Goal: Transaction & Acquisition: Purchase product/service

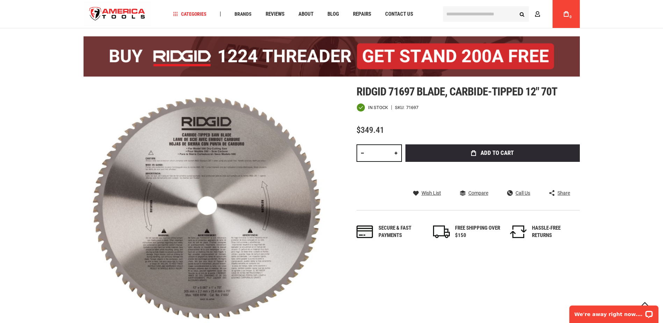
scroll to position [70, 0]
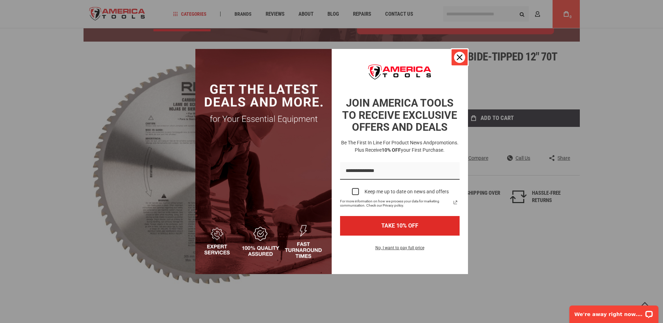
click at [458, 57] on icon "close icon" at bounding box center [460, 57] width 6 height 6
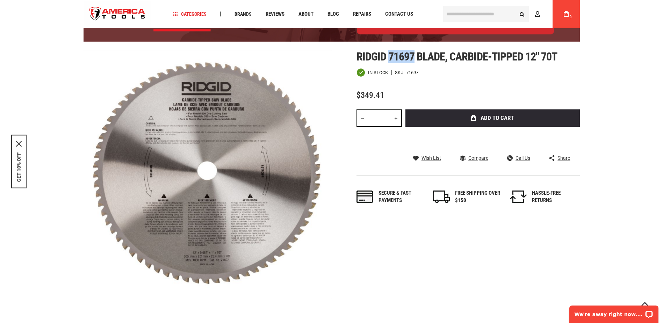
drag, startPoint x: 388, startPoint y: 53, endPoint x: 414, endPoint y: 62, distance: 27.6
click at [414, 62] on span "Ridgid 71697 blade, carbide-tipped 12" 70t" at bounding box center [456, 56] width 201 height 13
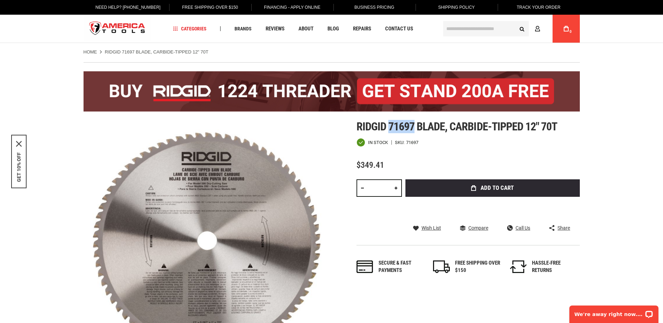
scroll to position [35, 0]
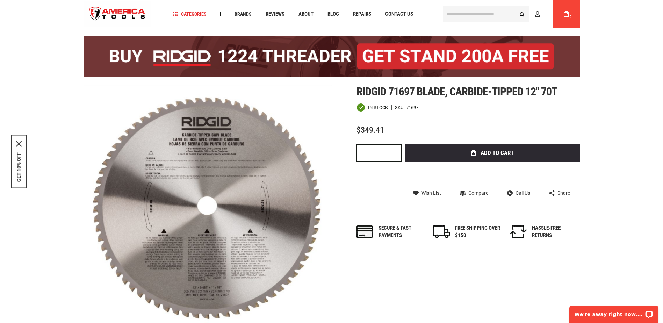
click at [496, 15] on input "text" at bounding box center [486, 13] width 86 height 15
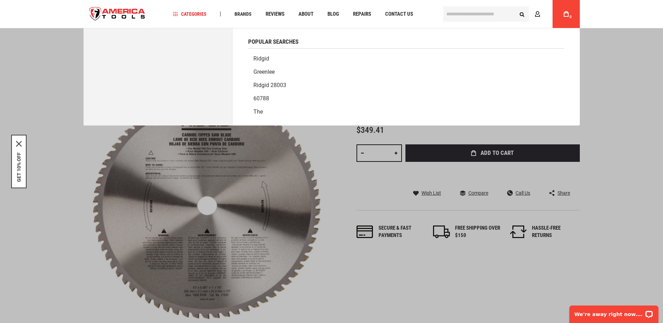
paste input "*****"
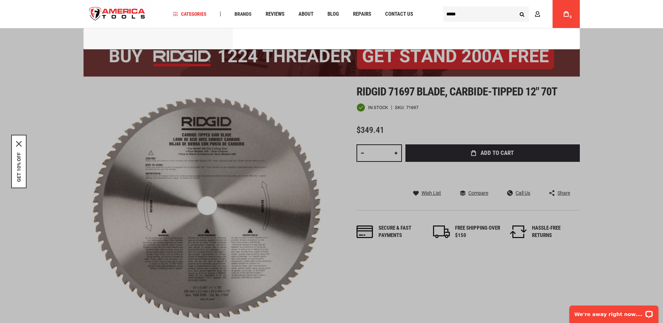
type input "*****"
click at [515, 7] on button "Search" at bounding box center [521, 13] width 13 height 13
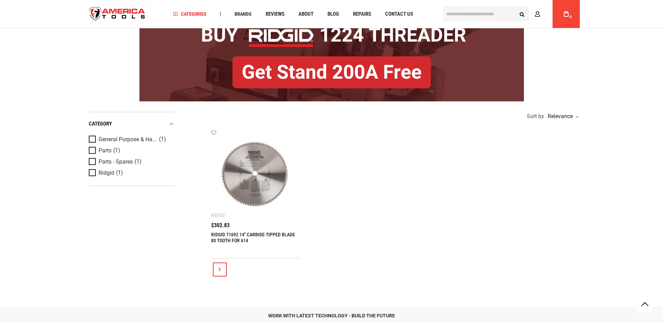
scroll to position [70, 0]
click at [241, 187] on img at bounding box center [255, 173] width 74 height 74
